Goal: Transaction & Acquisition: Purchase product/service

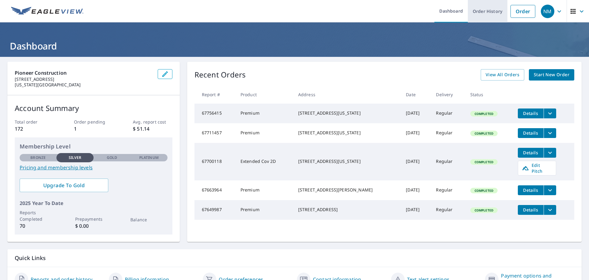
click at [489, 9] on link "Order History" at bounding box center [488, 11] width 40 height 22
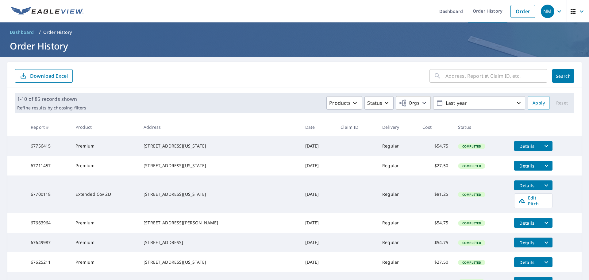
click at [454, 71] on input "text" at bounding box center [497, 75] width 102 height 17
type input "70 [PERSON_NAME]"
click at [556, 72] on button "Search" at bounding box center [564, 76] width 22 height 14
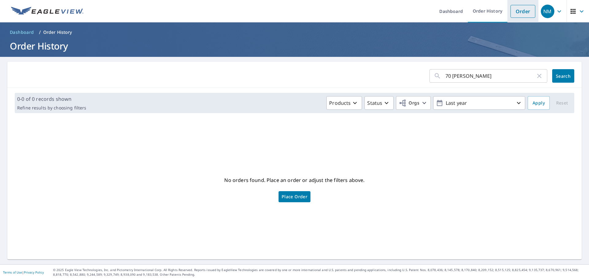
click at [519, 11] on link "Order" at bounding box center [523, 11] width 25 height 13
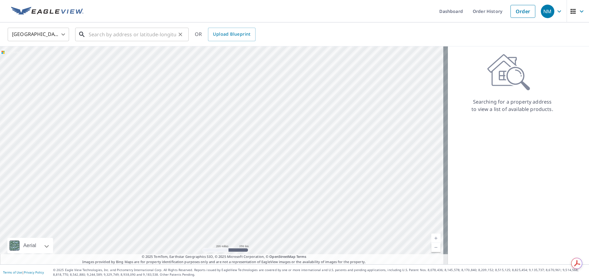
click at [139, 29] on input "text" at bounding box center [132, 34] width 87 height 17
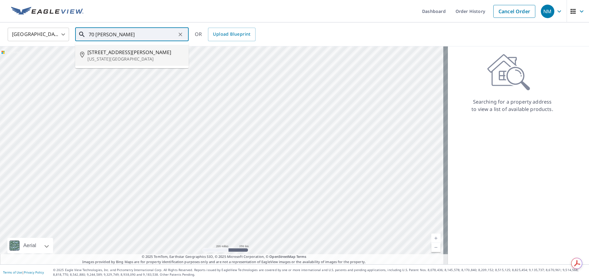
click at [142, 59] on p "[US_STATE][GEOGRAPHIC_DATA]" at bounding box center [135, 59] width 96 height 6
type input "[STREET_ADDRESS][PERSON_NAME][US_STATE]"
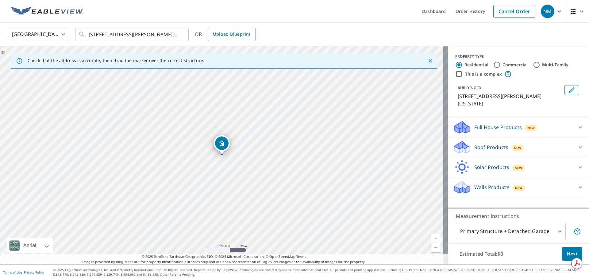
click at [484, 146] on p "Roof Products" at bounding box center [492, 146] width 34 height 7
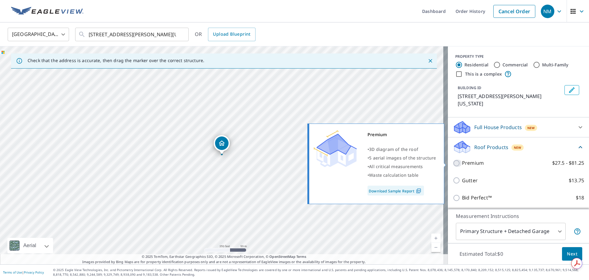
click at [453, 164] on input "Premium $27.5 - $81.25" at bounding box center [457, 162] width 9 height 7
checkbox input "true"
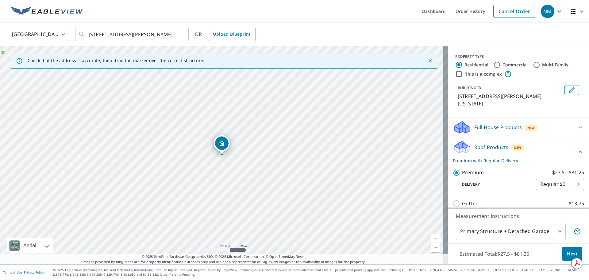
scroll to position [61, 0]
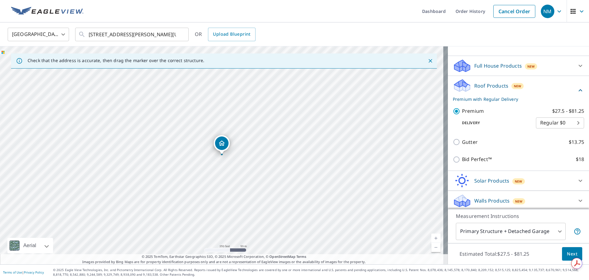
click at [500, 233] on body "NM NM Dashboard Order History Cancel Order NM [GEOGRAPHIC_DATA] [GEOGRAPHIC_DAT…" at bounding box center [294, 140] width 589 height 280
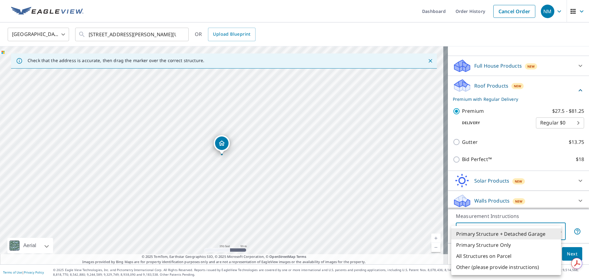
click at [499, 242] on li "Primary Structure Only" at bounding box center [507, 244] width 110 height 11
type input "2"
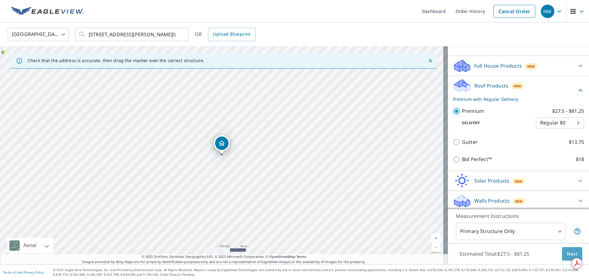
click at [567, 254] on span "Next" at bounding box center [572, 254] width 10 height 8
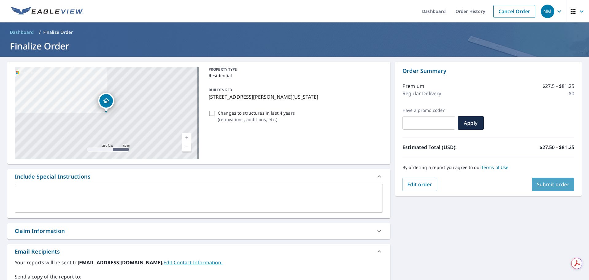
click at [538, 182] on span "Submit order" at bounding box center [553, 184] width 33 height 7
